Goal: Check status: Check status

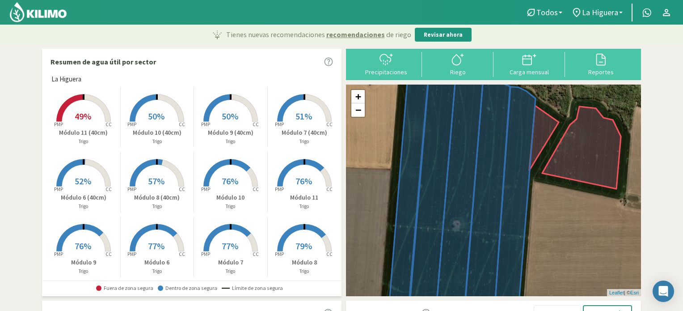
click at [231, 236] on rect at bounding box center [231, 252] width 72 height 72
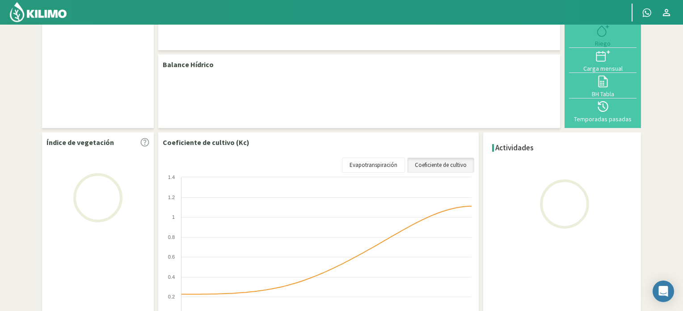
select select "1: Object"
select select "6: Object"
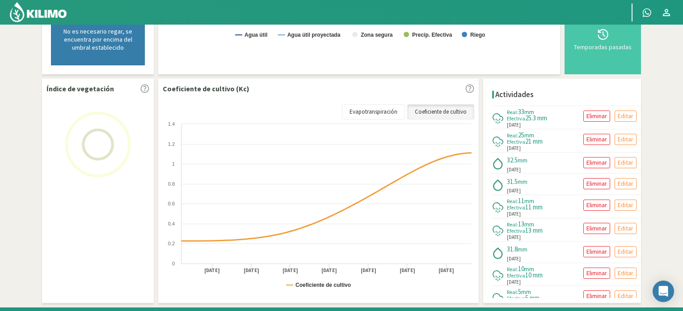
scroll to position [295, 0]
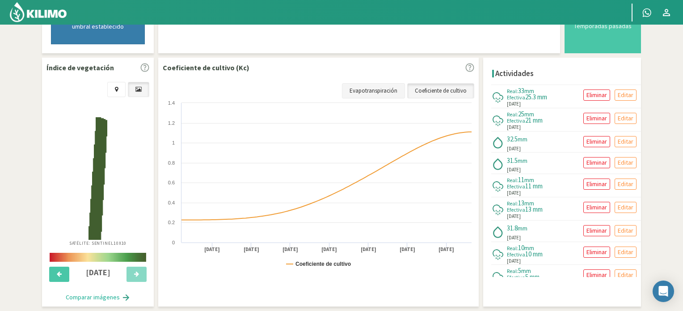
click at [377, 86] on link "Evapotranspiración" at bounding box center [373, 90] width 63 height 15
